Goal: Task Accomplishment & Management: Complete application form

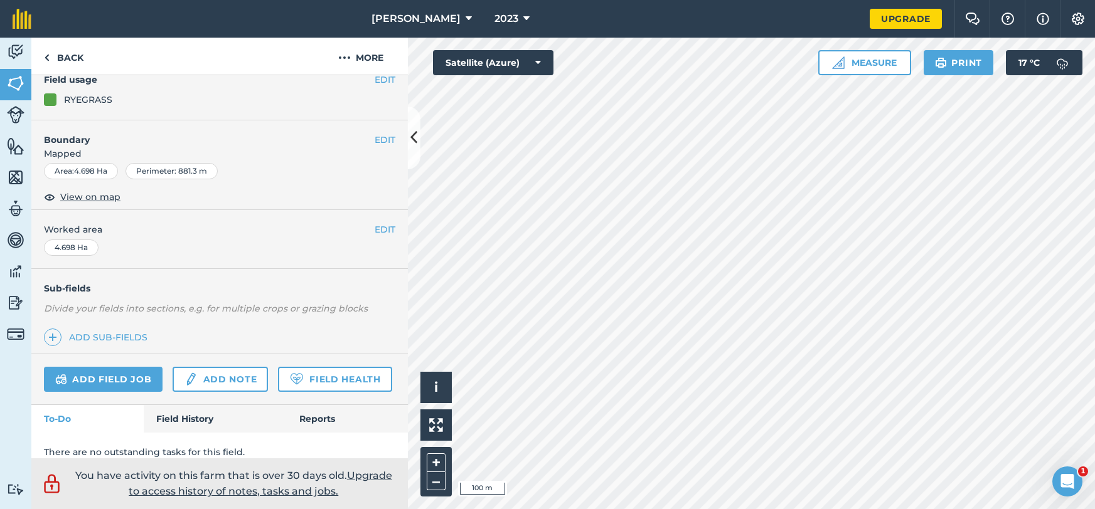
scroll to position [127, 0]
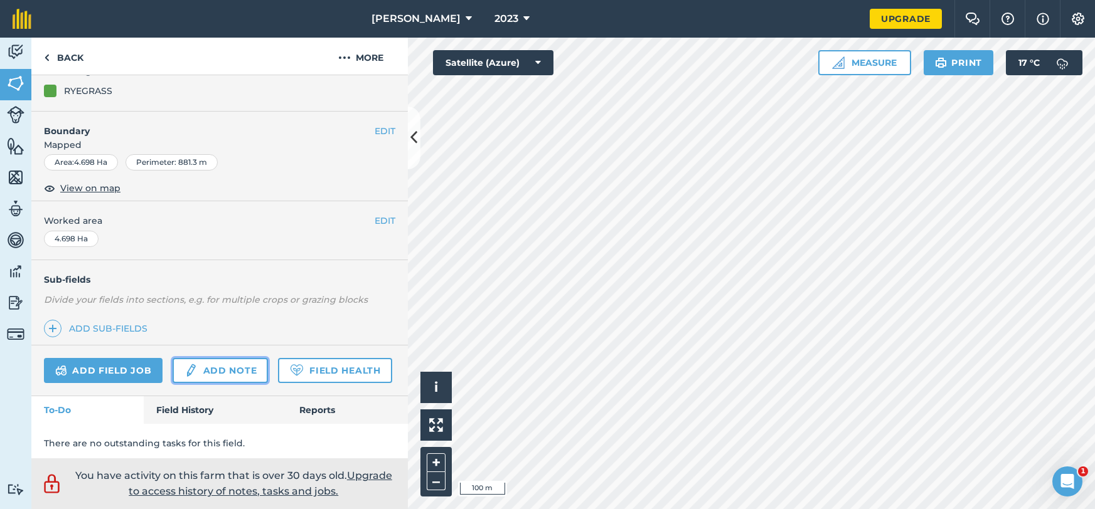
click at [221, 371] on link "Add note" at bounding box center [219, 370] width 95 height 25
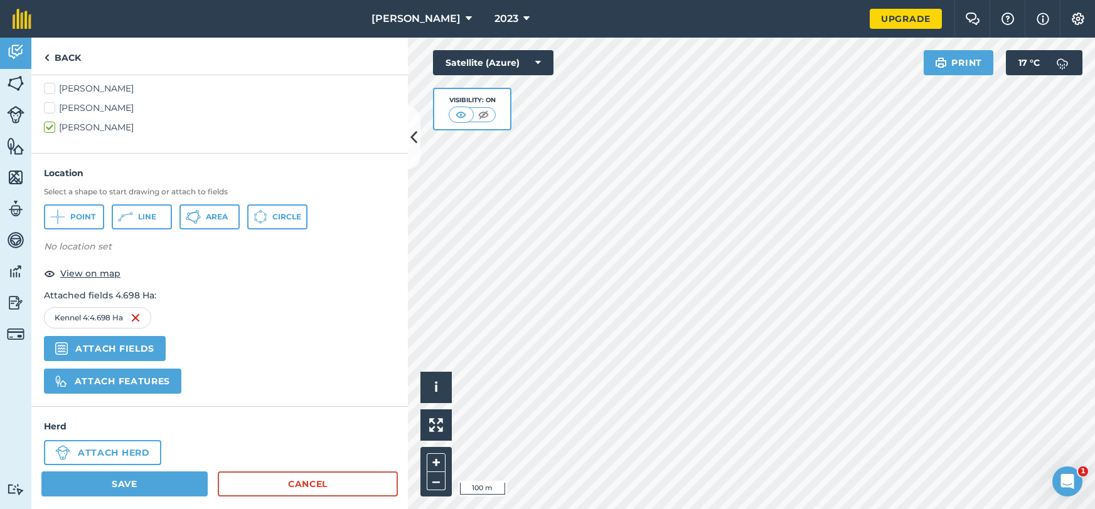
click at [136, 315] on img at bounding box center [135, 317] width 10 height 15
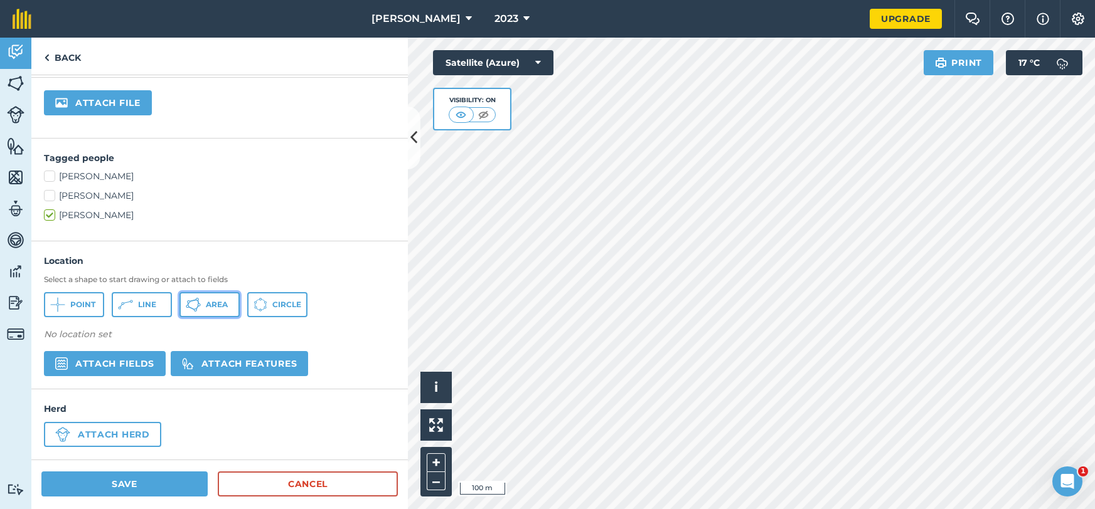
click at [213, 308] on span "Area" at bounding box center [217, 305] width 22 height 10
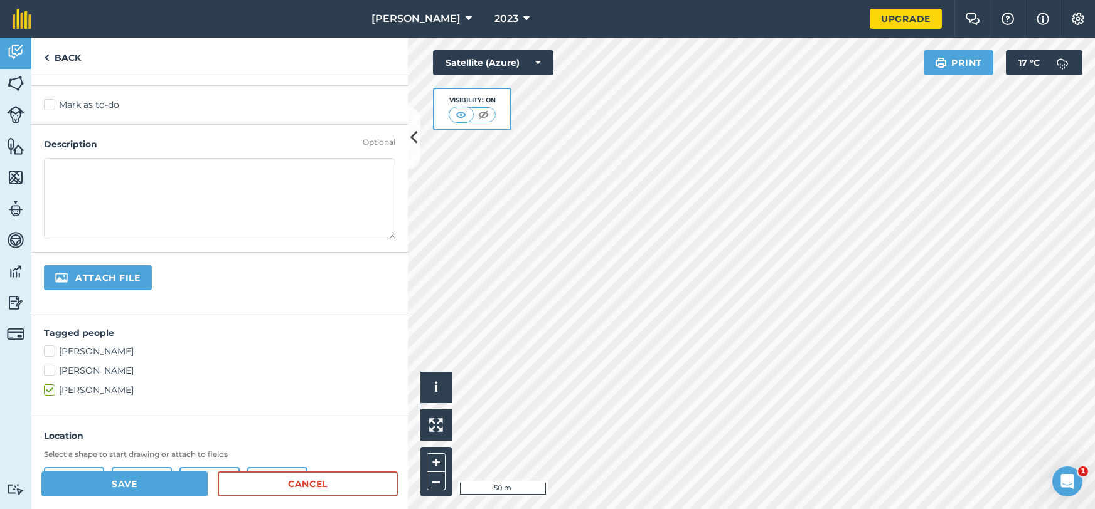
scroll to position [0, 0]
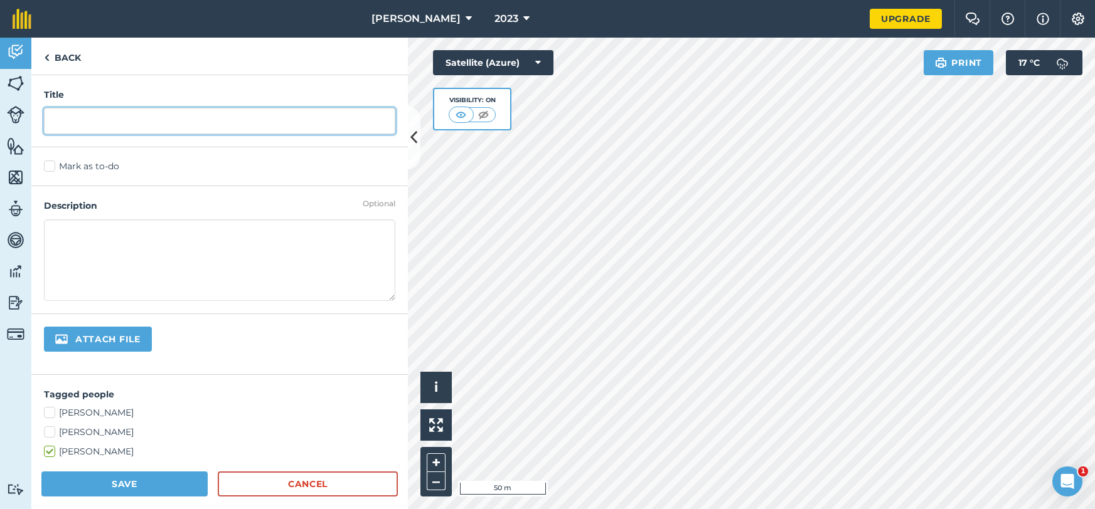
click at [139, 131] on input "text" at bounding box center [219, 121] width 351 height 26
type input "1/2"
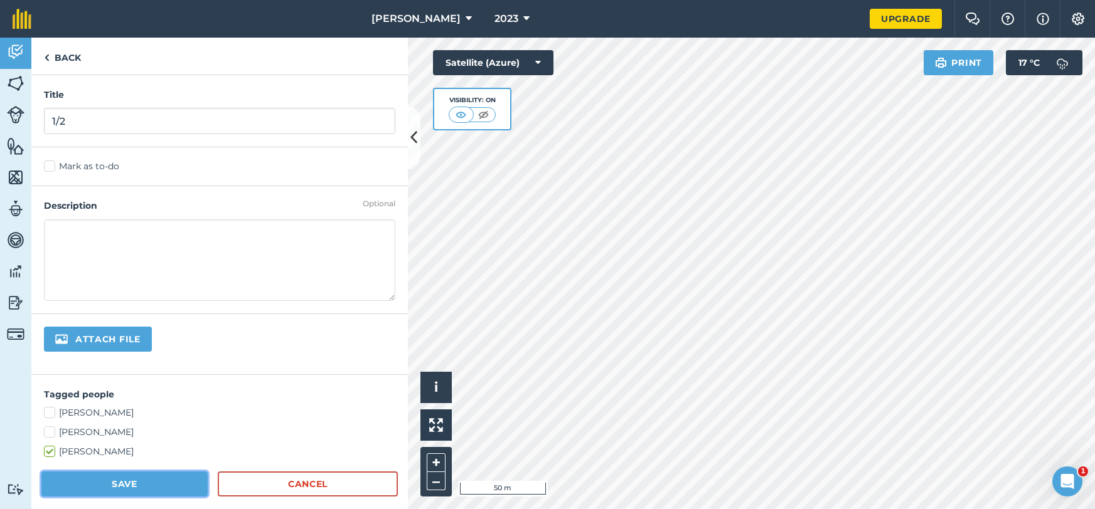
click at [137, 486] on button "Save" at bounding box center [124, 484] width 166 height 25
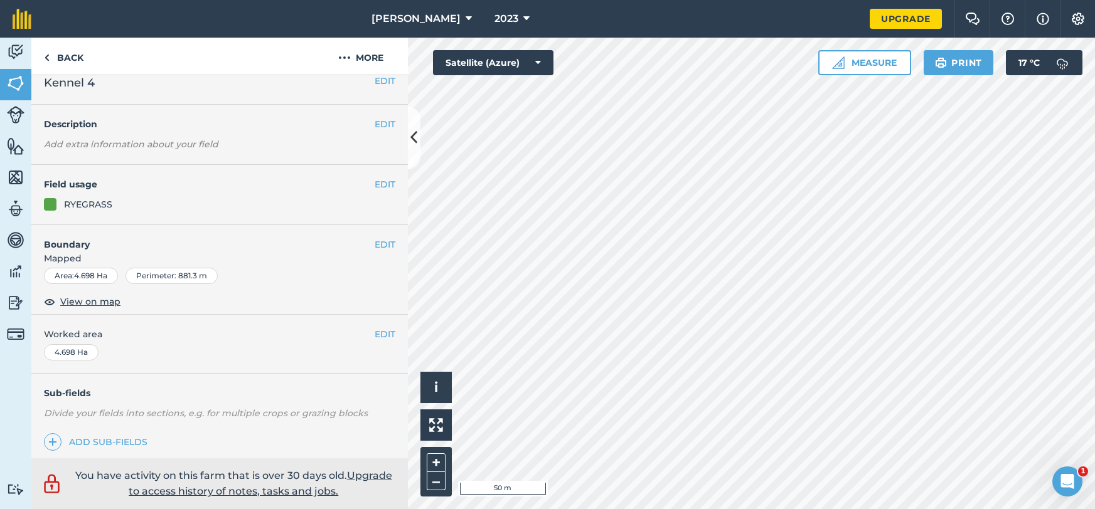
scroll to position [13, 0]
